Goal: Information Seeking & Learning: Learn about a topic

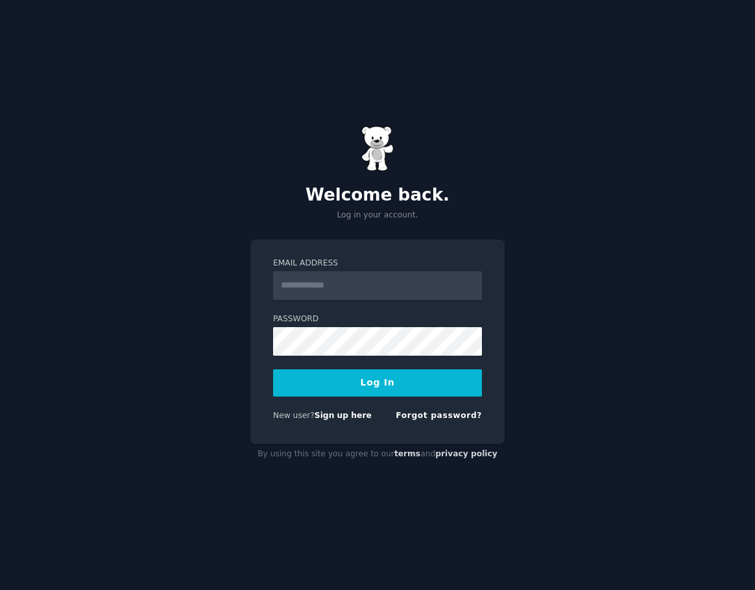
type input "**********"
click at [389, 282] on input "**********" at bounding box center [377, 285] width 209 height 29
click at [295, 380] on button "Log In" at bounding box center [377, 382] width 209 height 27
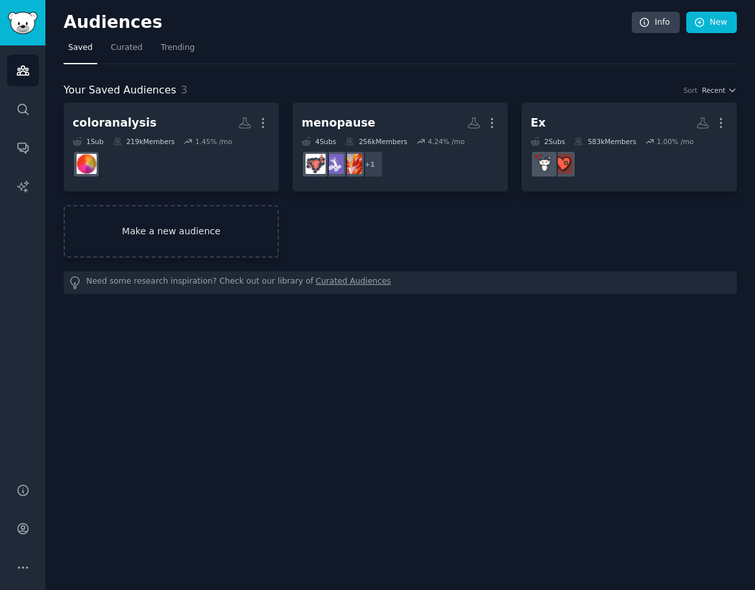
click at [219, 235] on link "Make a new audience" at bounding box center [171, 231] width 215 height 53
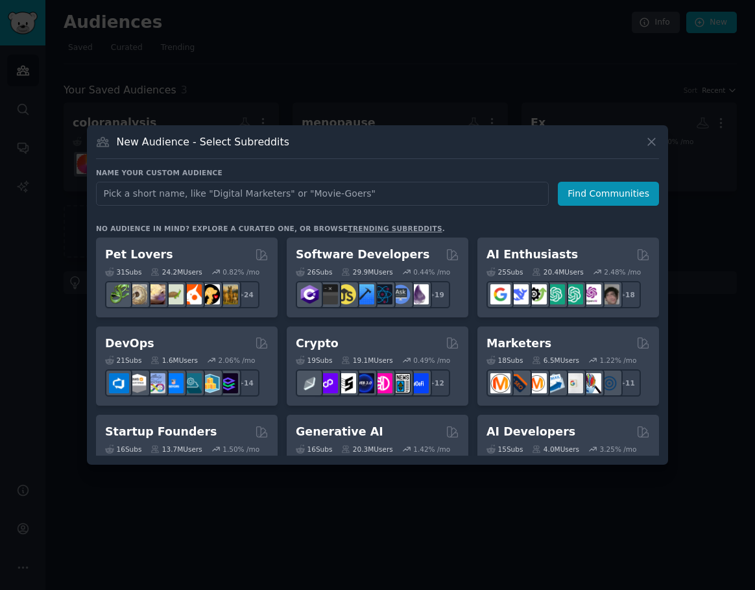
click at [466, 104] on div at bounding box center [377, 295] width 755 height 590
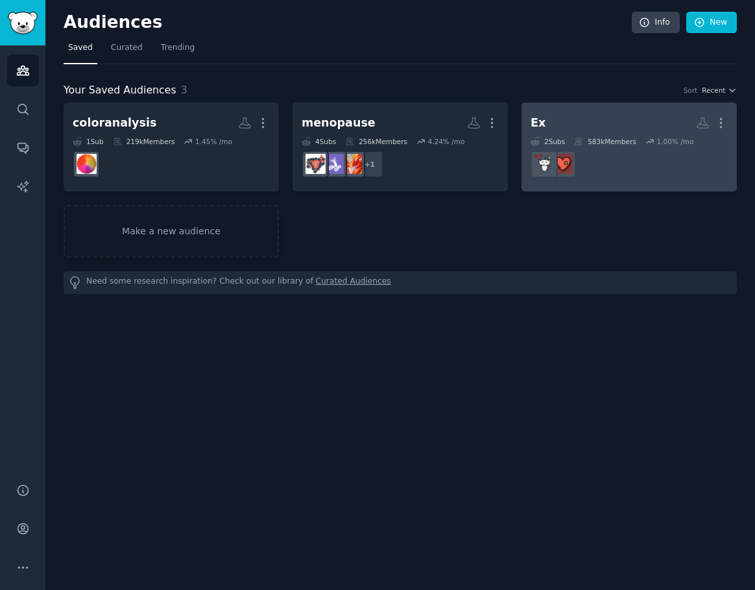
click at [616, 134] on h2 "Ex More" at bounding box center [629, 123] width 197 height 23
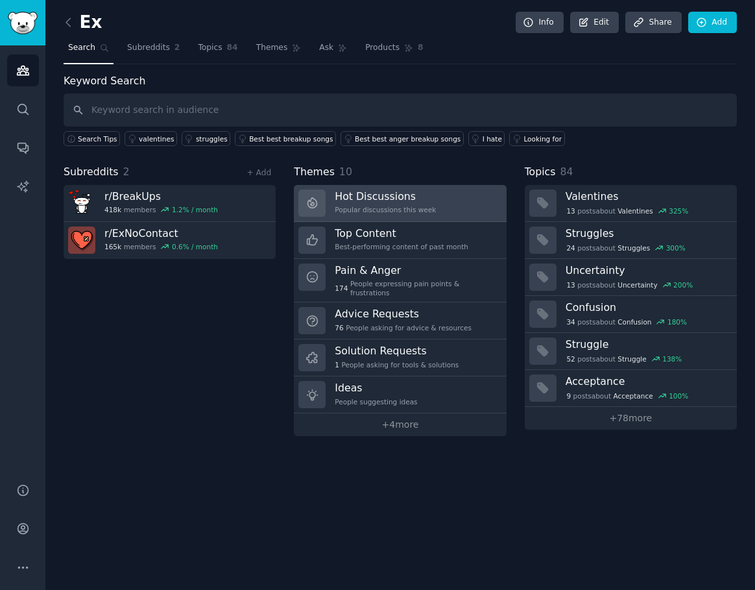
click at [453, 197] on link "Hot Discussions Popular discussions this week" at bounding box center [400, 203] width 212 height 37
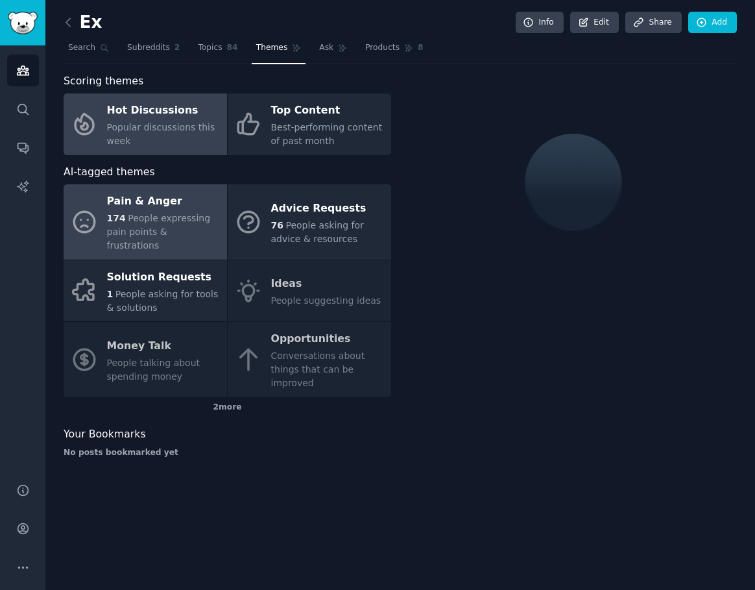
click at [206, 216] on div "174 People expressing pain points & frustrations" at bounding box center [164, 231] width 114 height 41
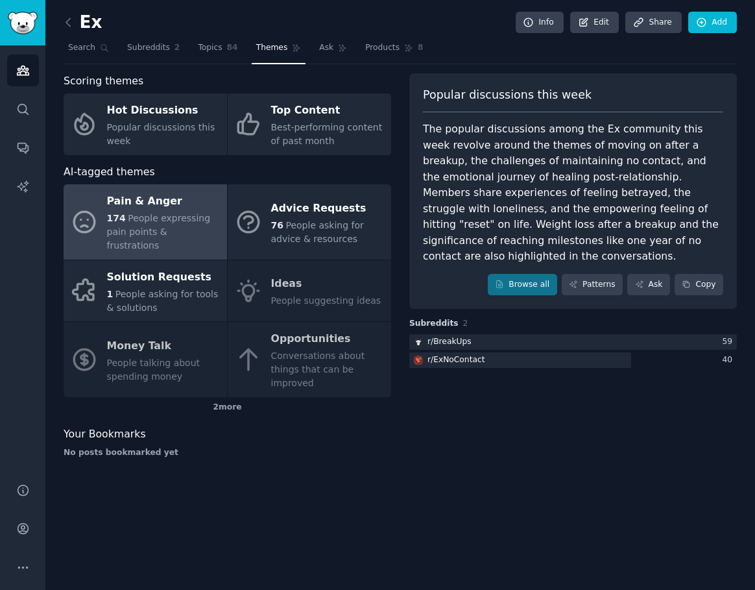
click at [442, 135] on div "The popular discussions among the Ex community this week revolve around the the…" at bounding box center [573, 192] width 300 height 143
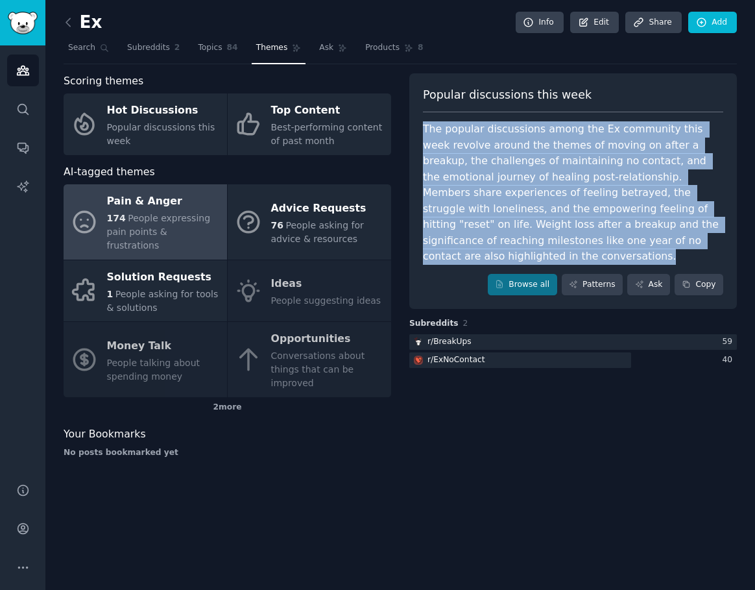
click at [442, 135] on div "The popular discussions among the Ex community this week revolve around the the…" at bounding box center [573, 192] width 300 height 143
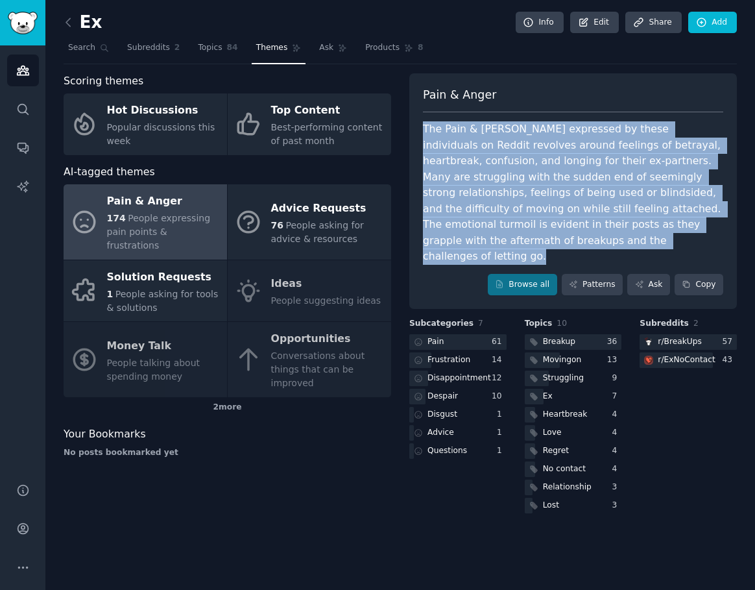
copy div "The popular discussions among the Ex community this week revolve around the the…"
click at [623, 187] on div "The Pain & [PERSON_NAME] expressed by these individuals on Reddit revolves arou…" at bounding box center [573, 192] width 300 height 143
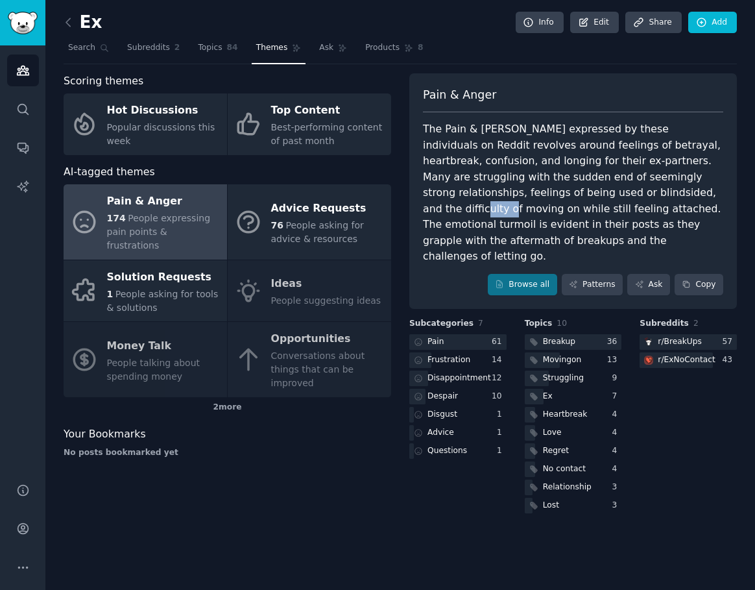
click at [623, 187] on div "The Pain & [PERSON_NAME] expressed by these individuals on Reddit revolves arou…" at bounding box center [573, 192] width 300 height 143
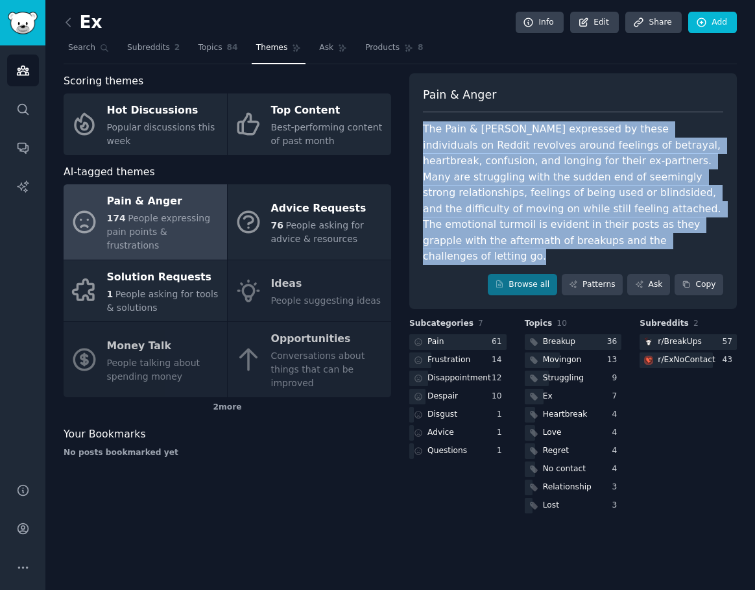
click at [623, 187] on div "The Pain & [PERSON_NAME] expressed by these individuals on Reddit revolves arou…" at bounding box center [573, 192] width 300 height 143
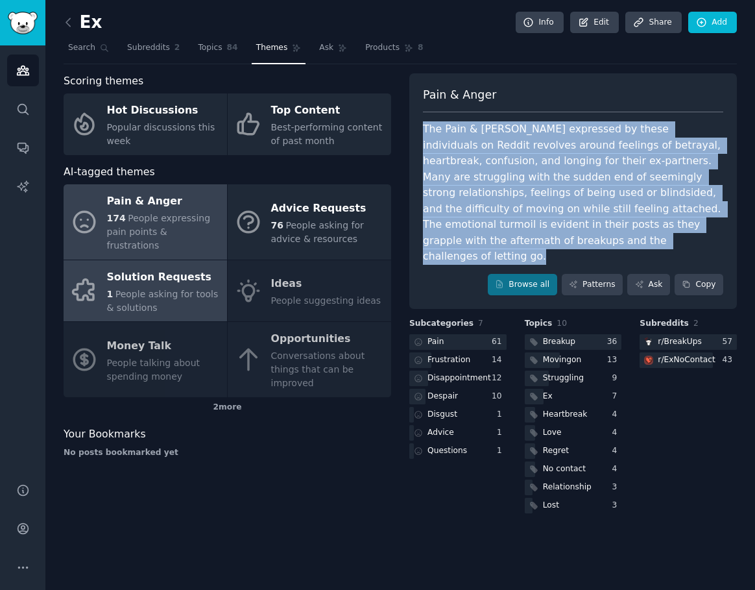
click at [151, 289] on span "People asking for tools & solutions" at bounding box center [163, 301] width 112 height 24
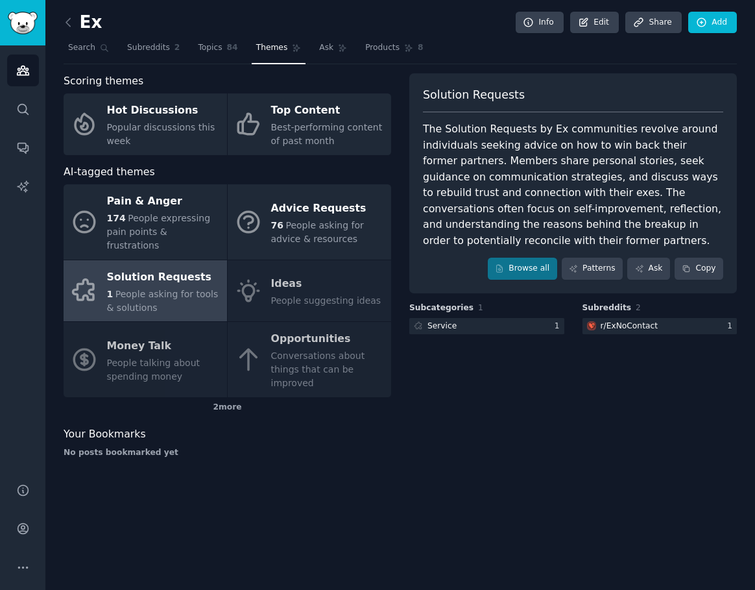
click at [527, 214] on div "The Solution Requests by Ex communities revolve around individuals seeking advi…" at bounding box center [573, 184] width 300 height 127
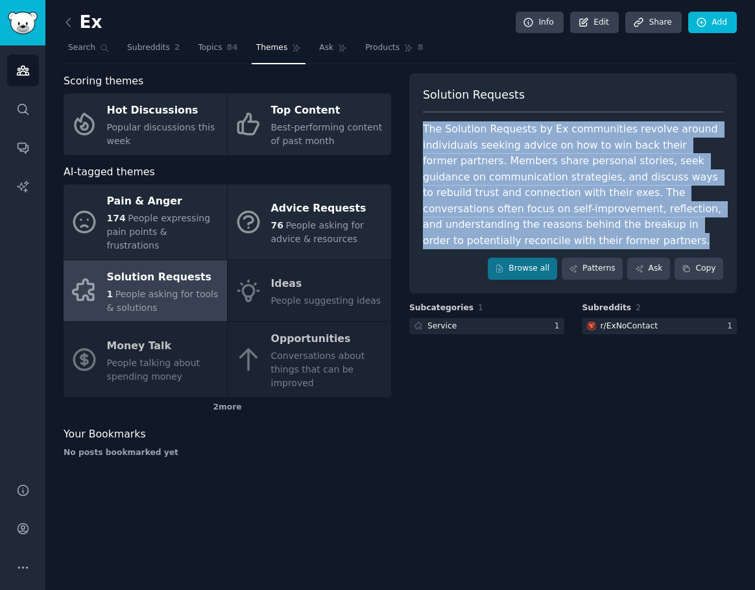
click at [527, 214] on div "The Solution Requests by Ex communities revolve around individuals seeking advi…" at bounding box center [573, 184] width 300 height 127
copy div "The Solution Requests by Ex communities revolve around individuals seeking advi…"
